Goal: Task Accomplishment & Management: Manage account settings

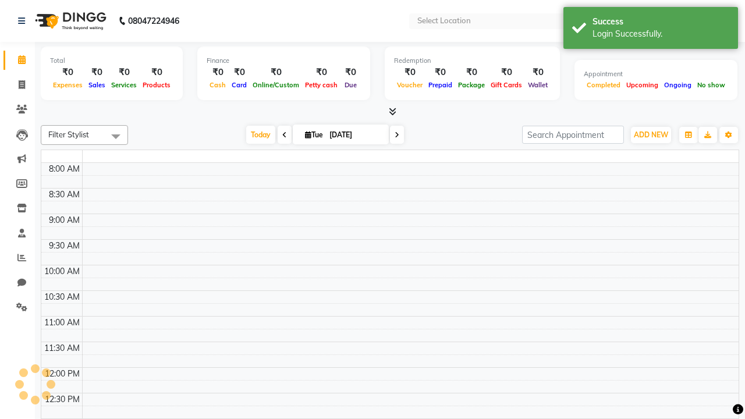
select select "en"
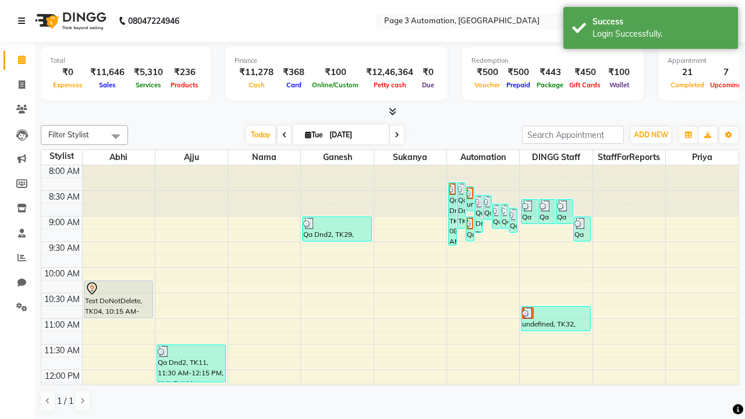
click at [24, 21] on icon at bounding box center [21, 21] width 7 height 8
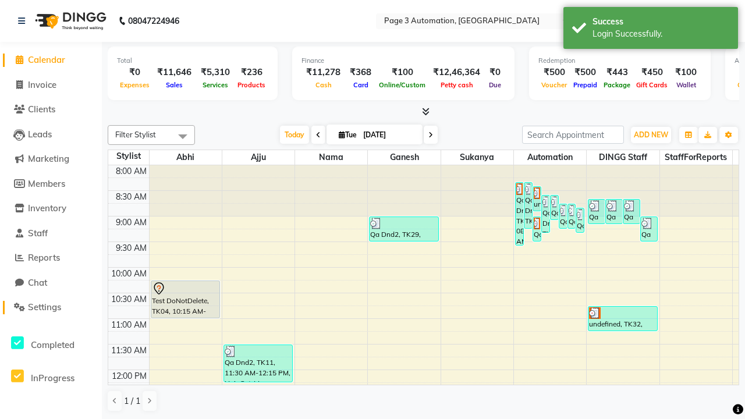
click at [51, 307] on span "Settings" at bounding box center [44, 306] width 33 height 11
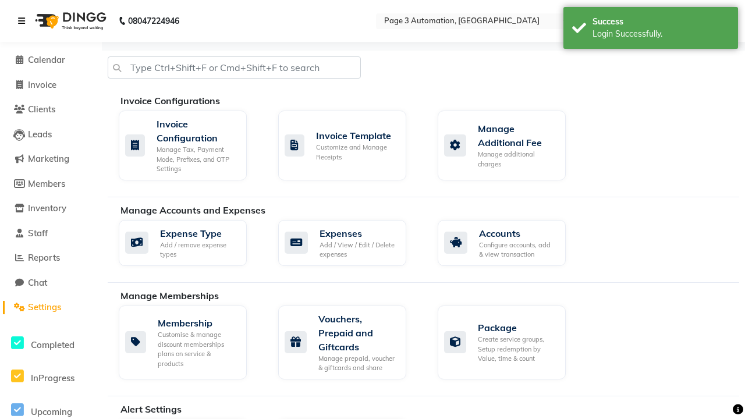
click at [24, 21] on icon at bounding box center [21, 21] width 7 height 8
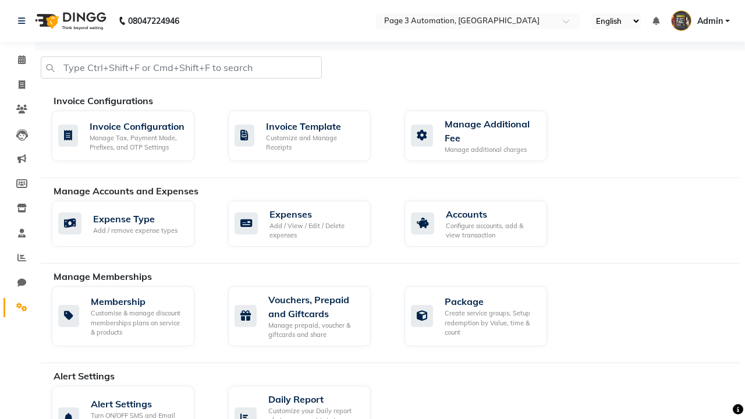
click at [17, 307] on icon at bounding box center [21, 306] width 11 height 9
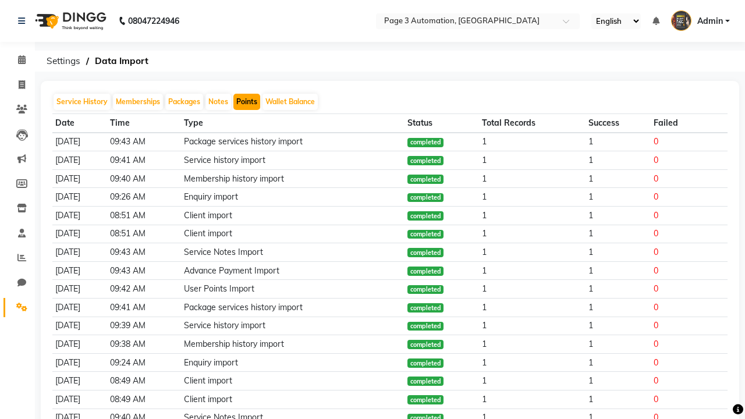
click at [247, 102] on button "Points" at bounding box center [246, 102] width 27 height 16
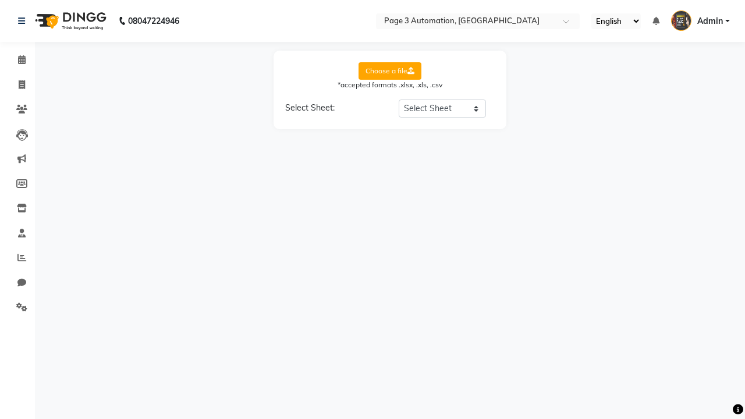
select select "Sheet1"
select select "Client Name"
select select "Client Mobile"
select select "Points"
select select "Expiry Date"
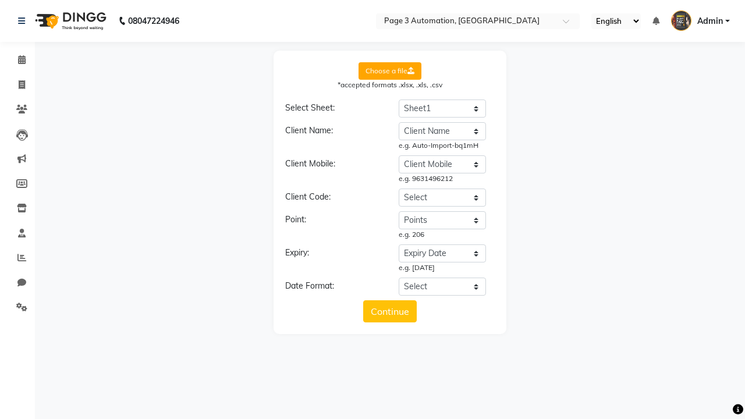
select select "DD/MM/YYYY"
click at [390, 311] on button "Continue" at bounding box center [390, 311] width 54 height 22
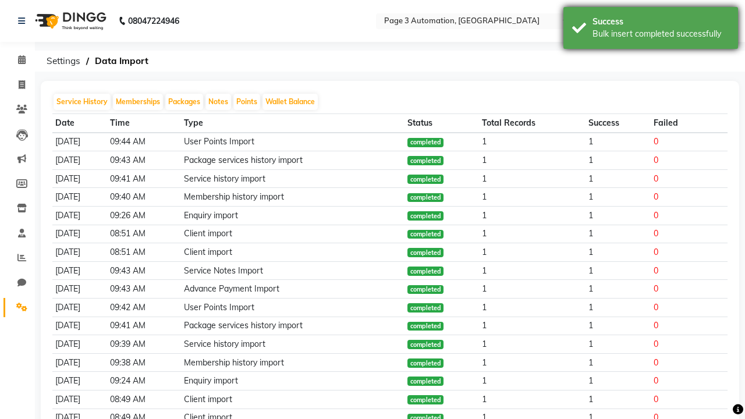
click at [650, 30] on div "Bulk insert completed successfully" at bounding box center [660, 34] width 137 height 12
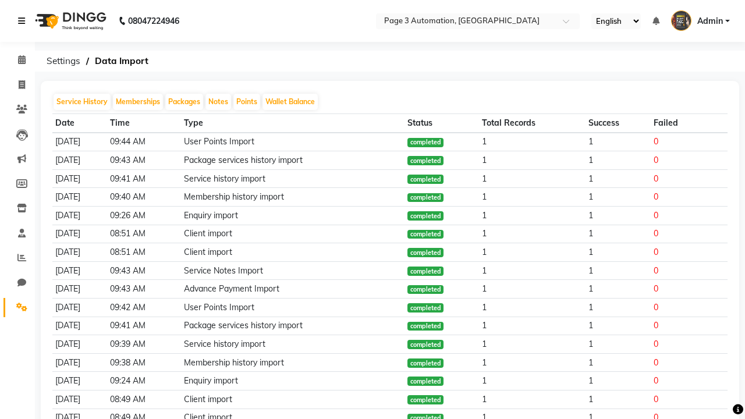
click at [24, 21] on icon at bounding box center [21, 21] width 7 height 8
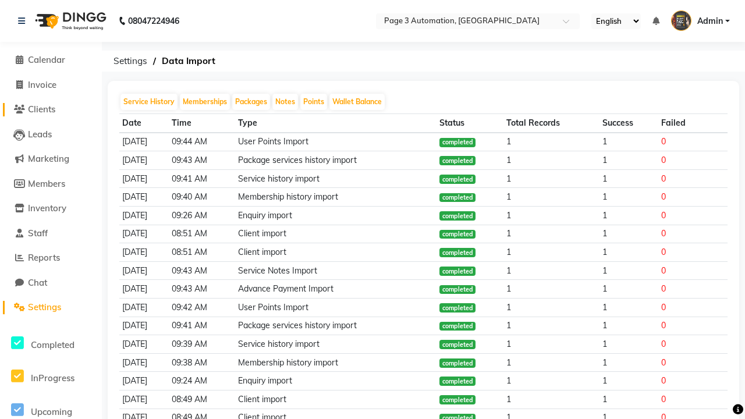
click at [51, 109] on span "Clients" at bounding box center [41, 109] width 27 height 11
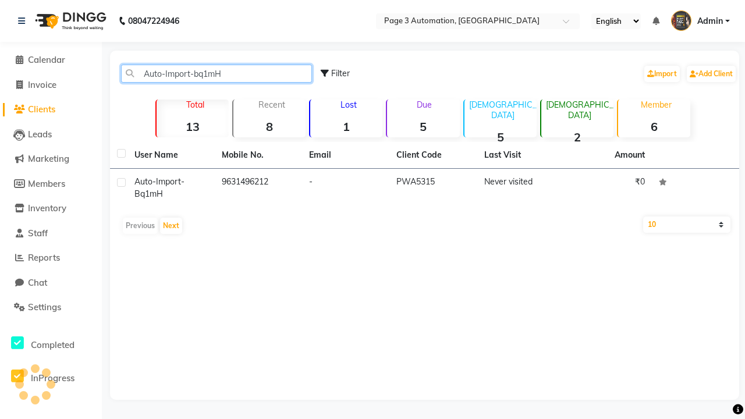
type input "Auto-Import-bq1mH"
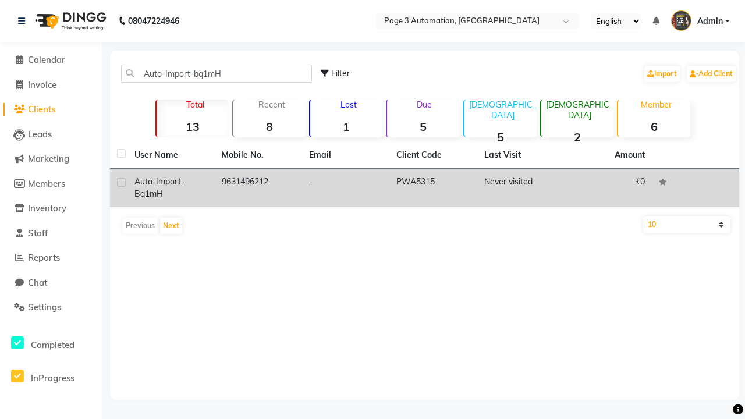
click at [424, 188] on td "PWA5315" at bounding box center [432, 188] width 87 height 38
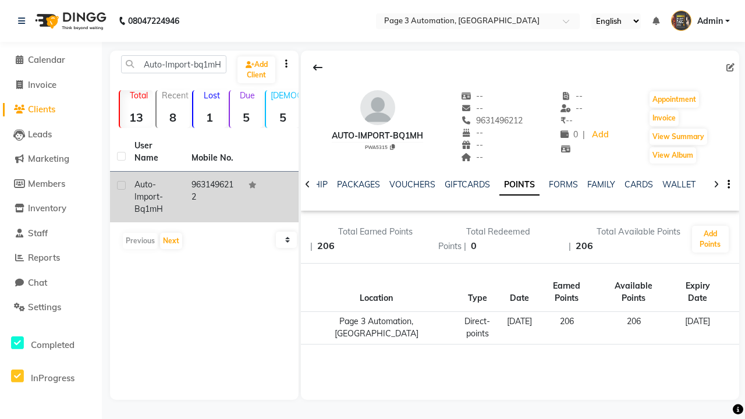
scroll to position [0, 272]
click at [664, 118] on button "Invoice" at bounding box center [663, 118] width 29 height 16
select select "service"
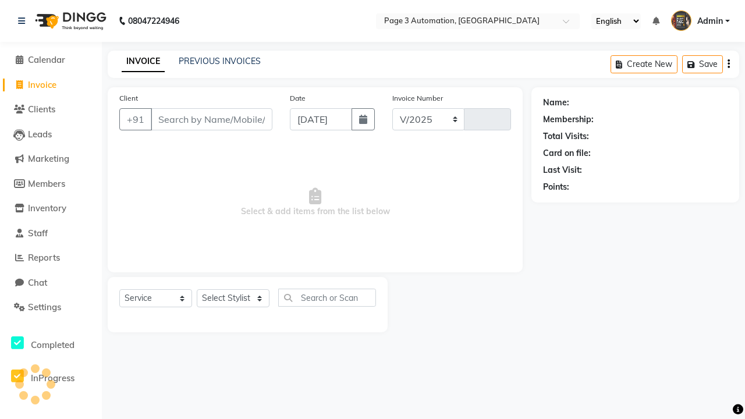
select select "2774"
type input "8761"
type input "9631496212"
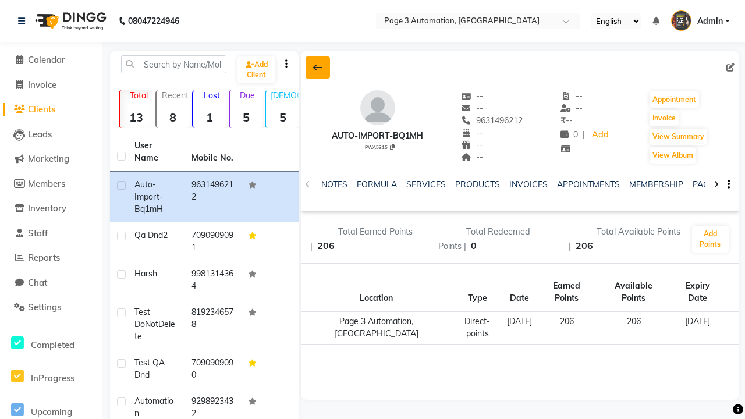
click at [318, 67] on icon at bounding box center [317, 67] width 9 height 9
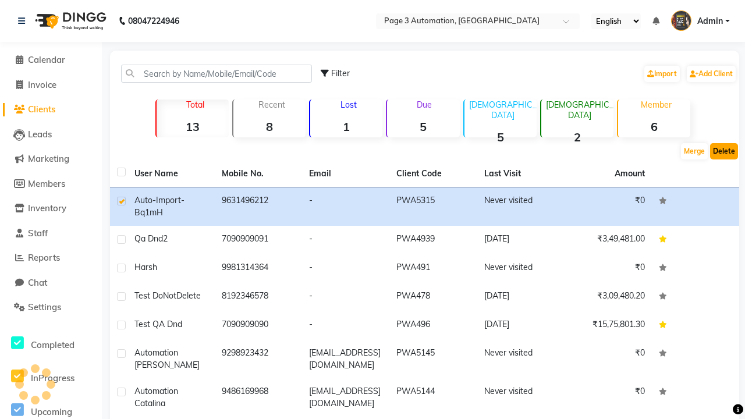
click at [724, 151] on button "Delete" at bounding box center [724, 151] width 28 height 16
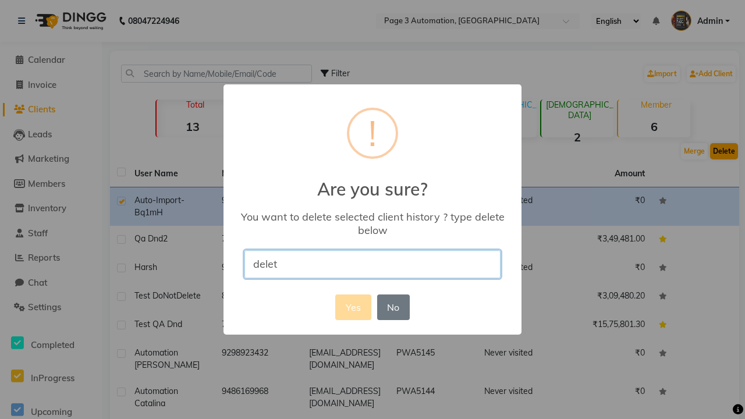
type input "delete"
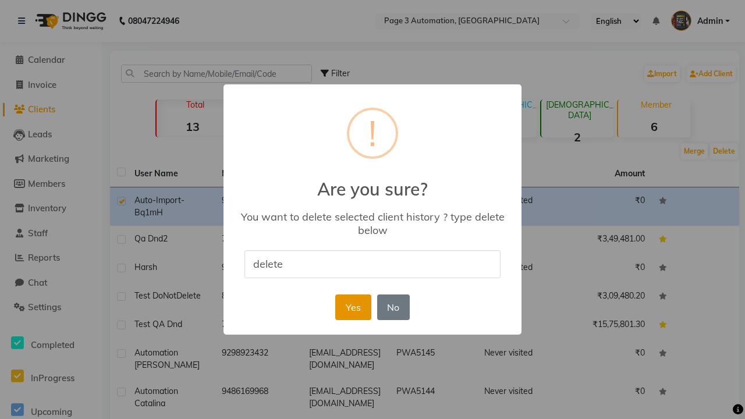
click at [352, 307] on button "Yes" at bounding box center [352, 307] width 35 height 26
